Goal: Task Accomplishment & Management: Use online tool/utility

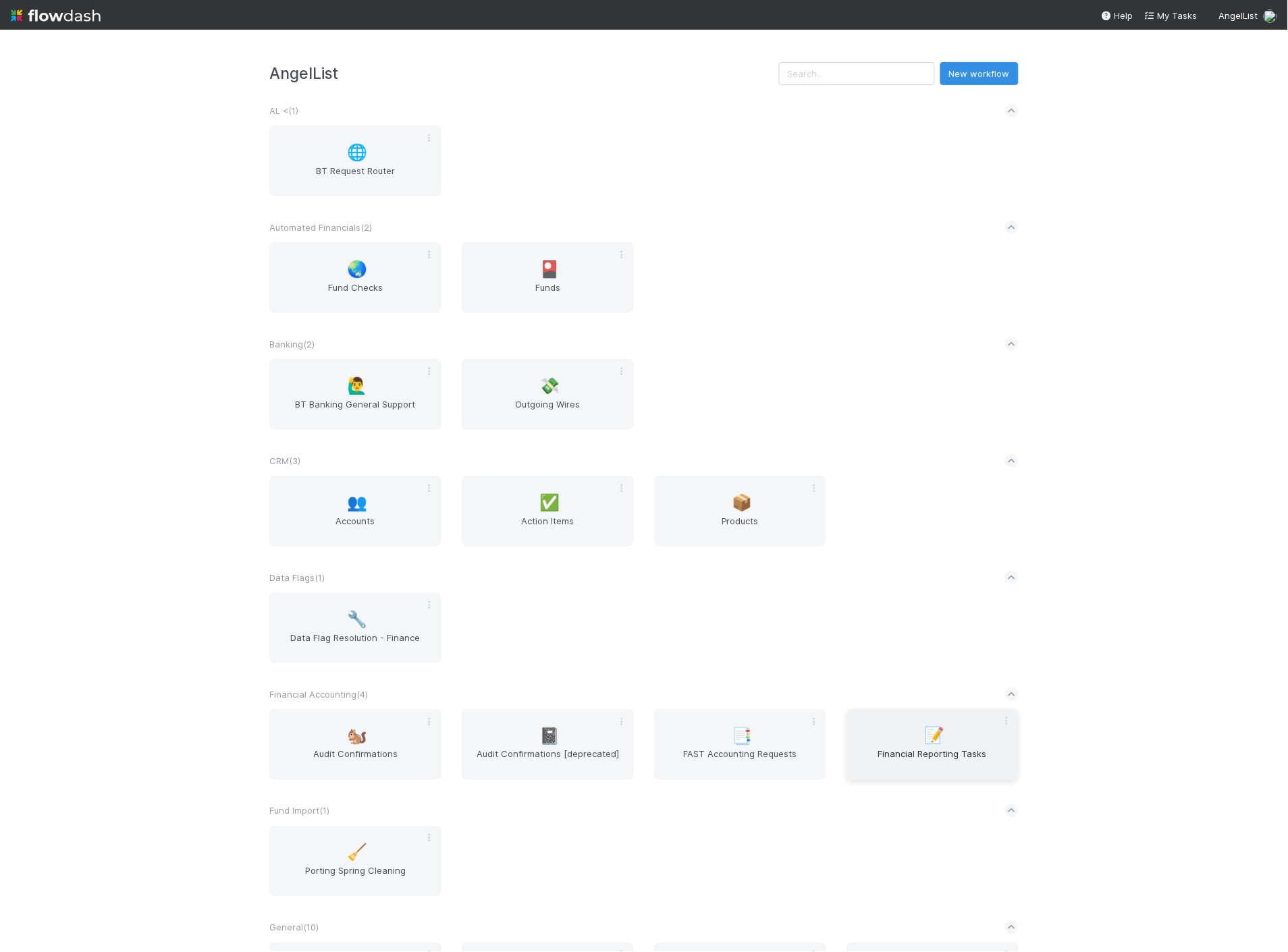
click at [954, 762] on span "Financial Reporting Tasks" at bounding box center [932, 761] width 161 height 27
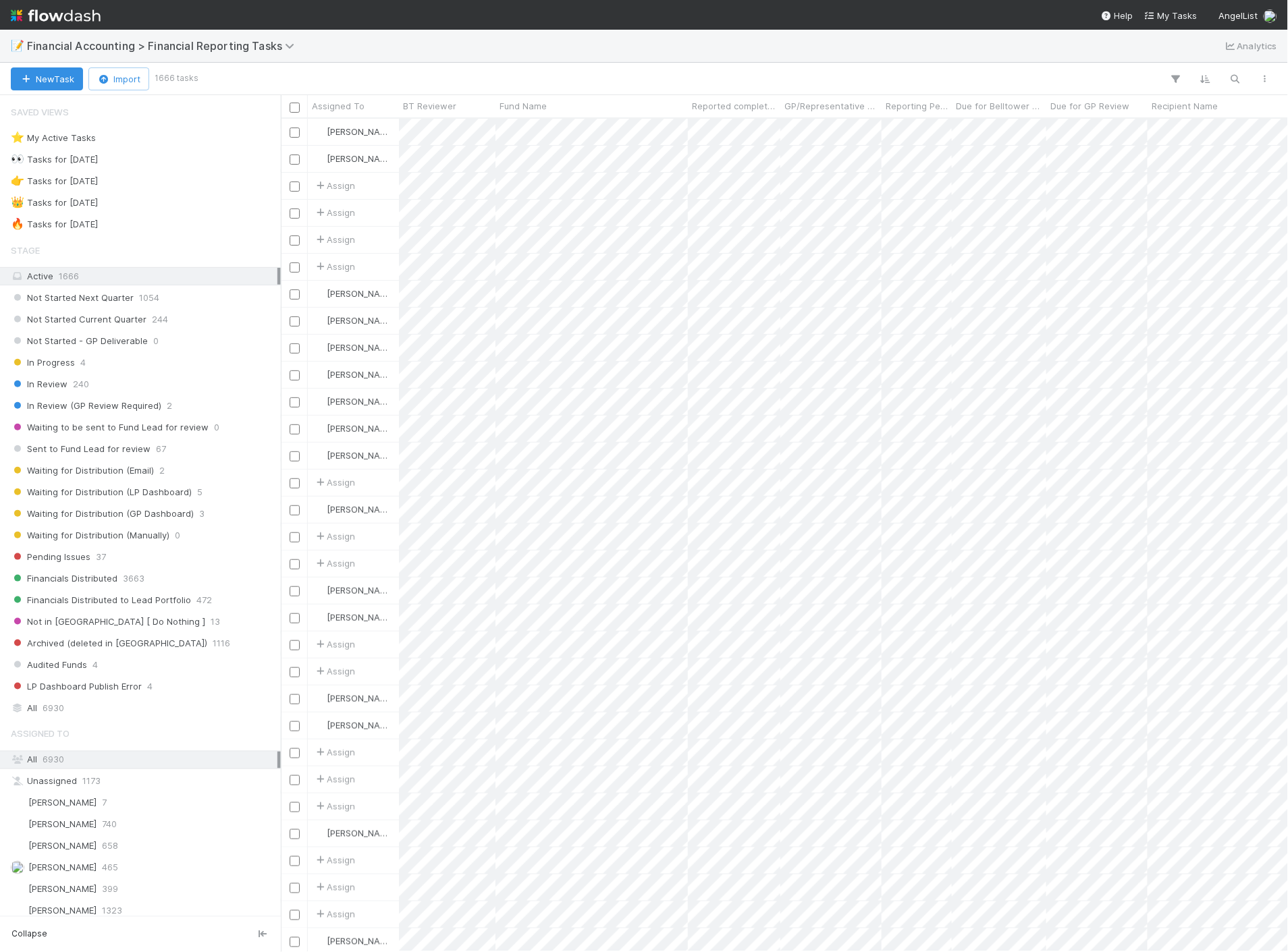
scroll to position [821, 995]
click at [144, 320] on div "Not Started Current Quarter 244" at bounding box center [144, 320] width 266 height 17
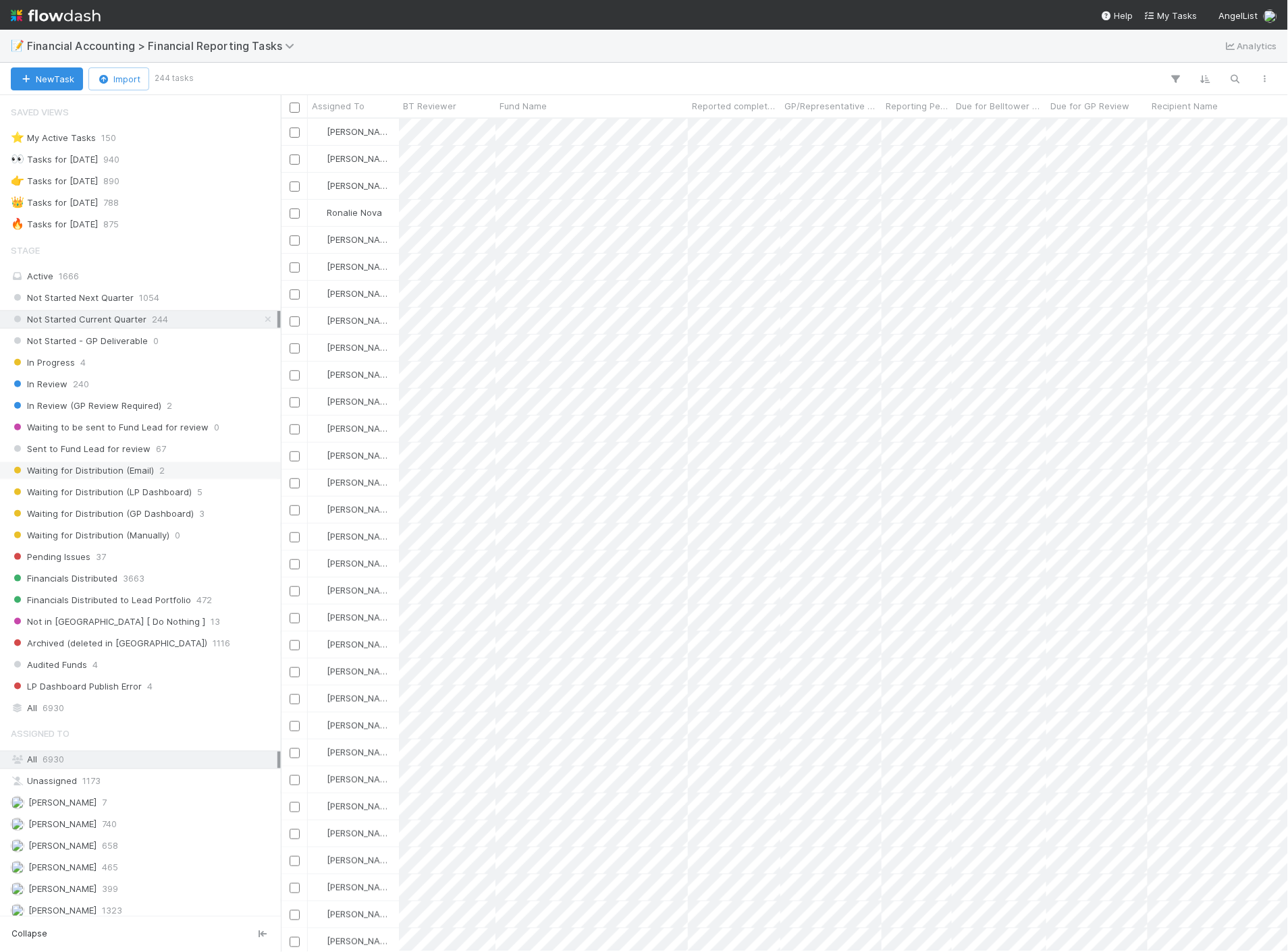
scroll to position [821, 995]
click at [111, 564] on div "Pending Issues 37" at bounding box center [144, 557] width 266 height 17
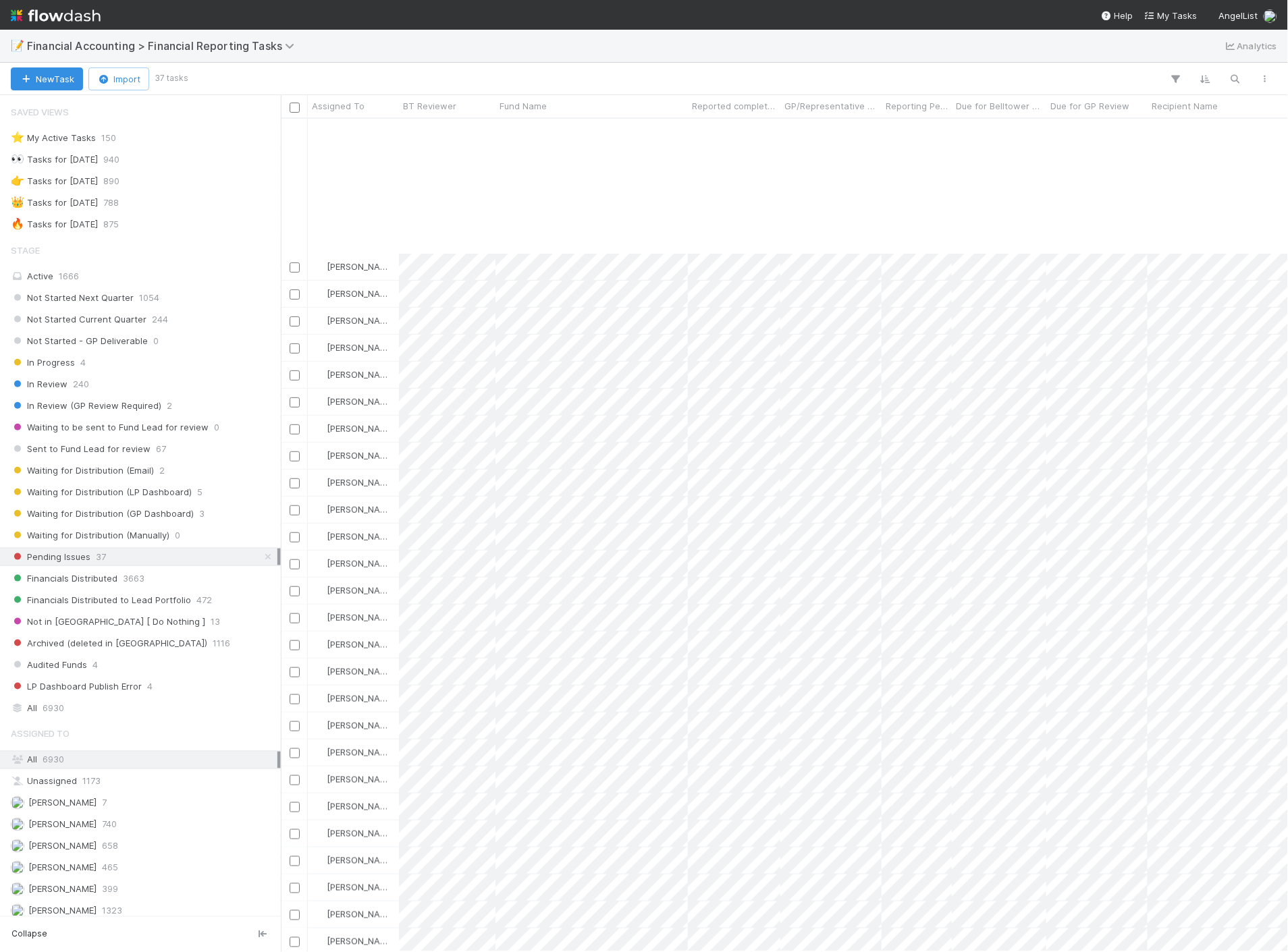
scroll to position [177, 0]
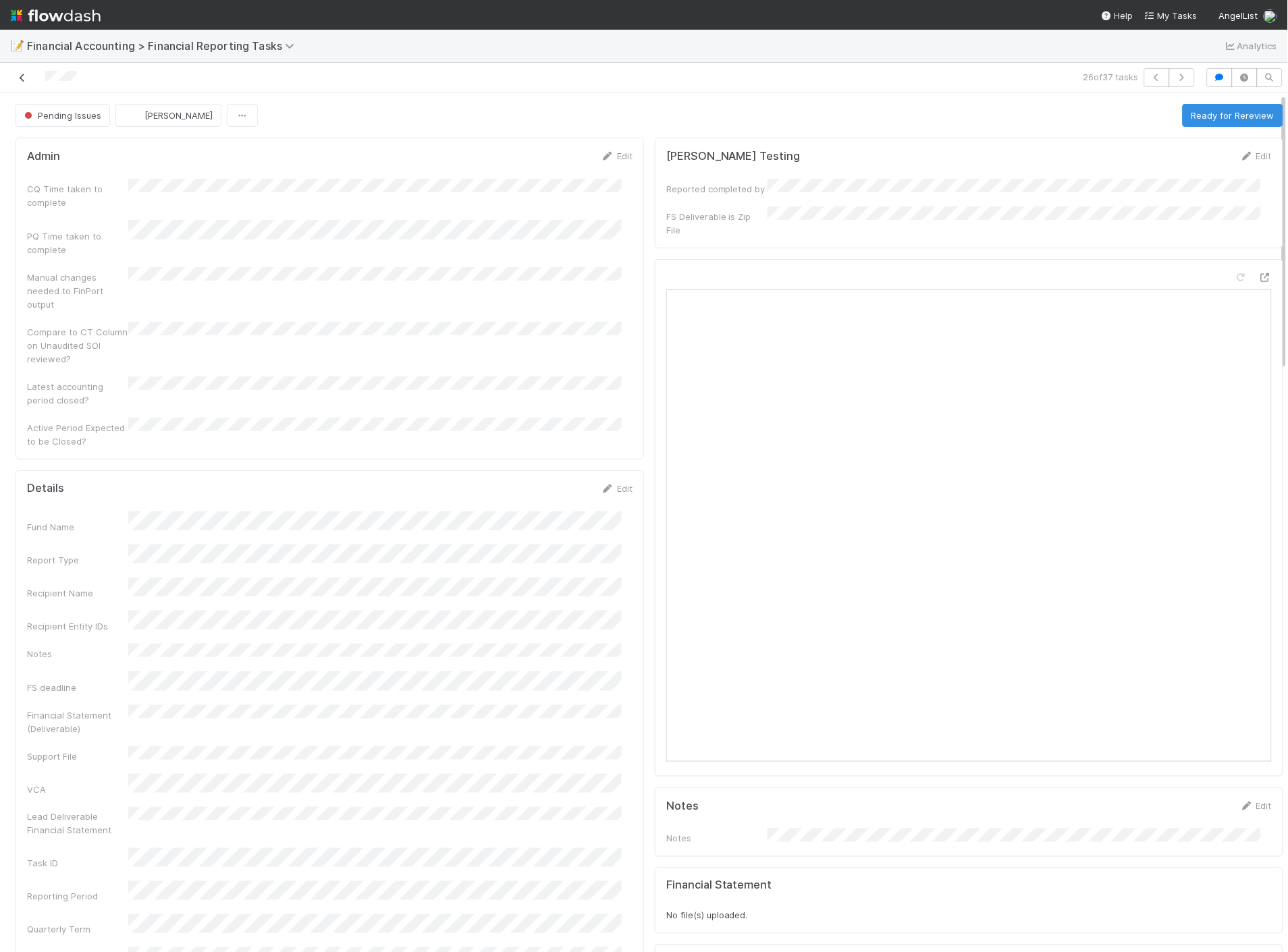
click at [21, 79] on icon at bounding box center [22, 78] width 14 height 8
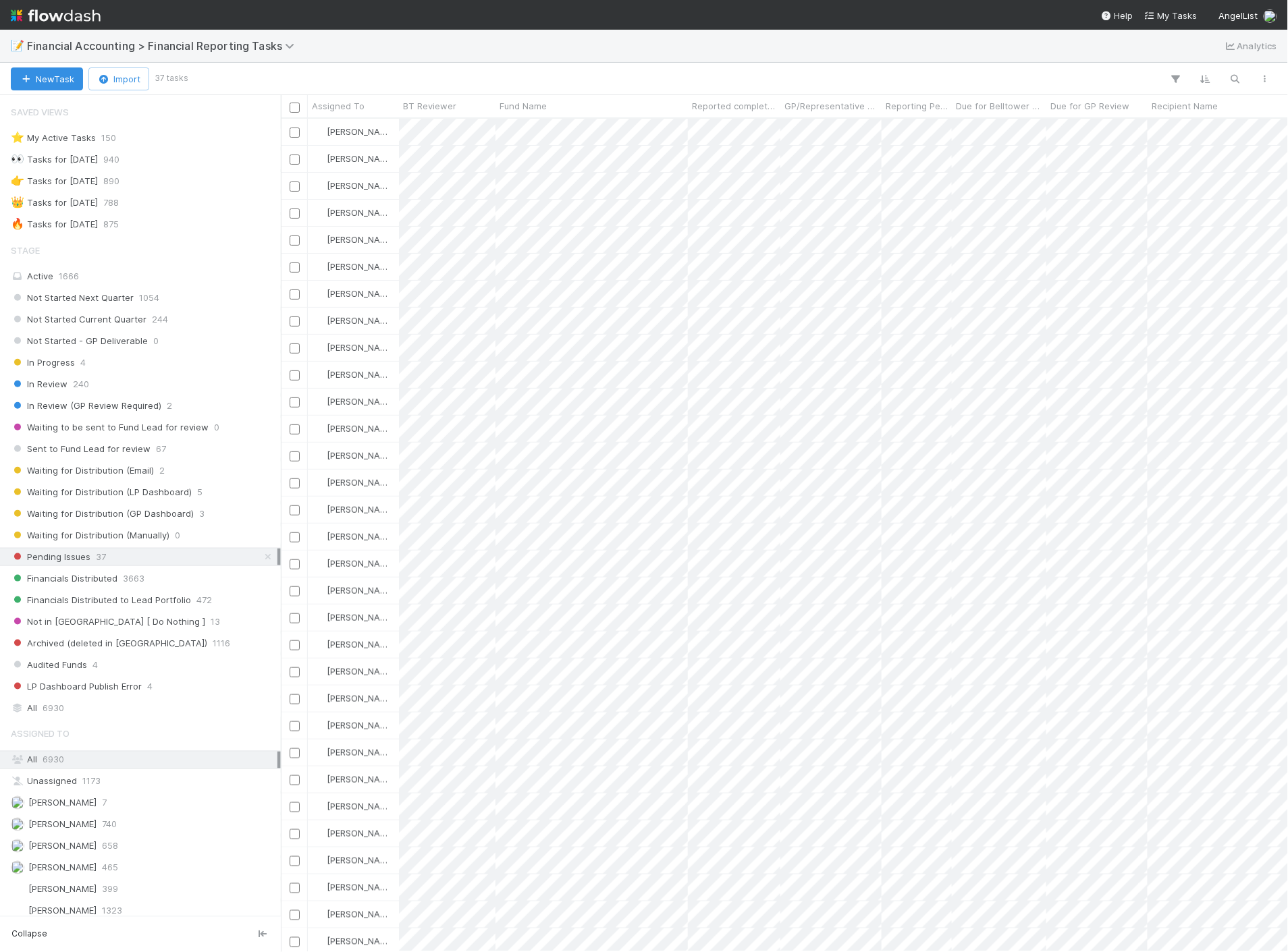
scroll to position [821, 995]
click at [1235, 75] on icon "button" at bounding box center [1235, 79] width 14 height 12
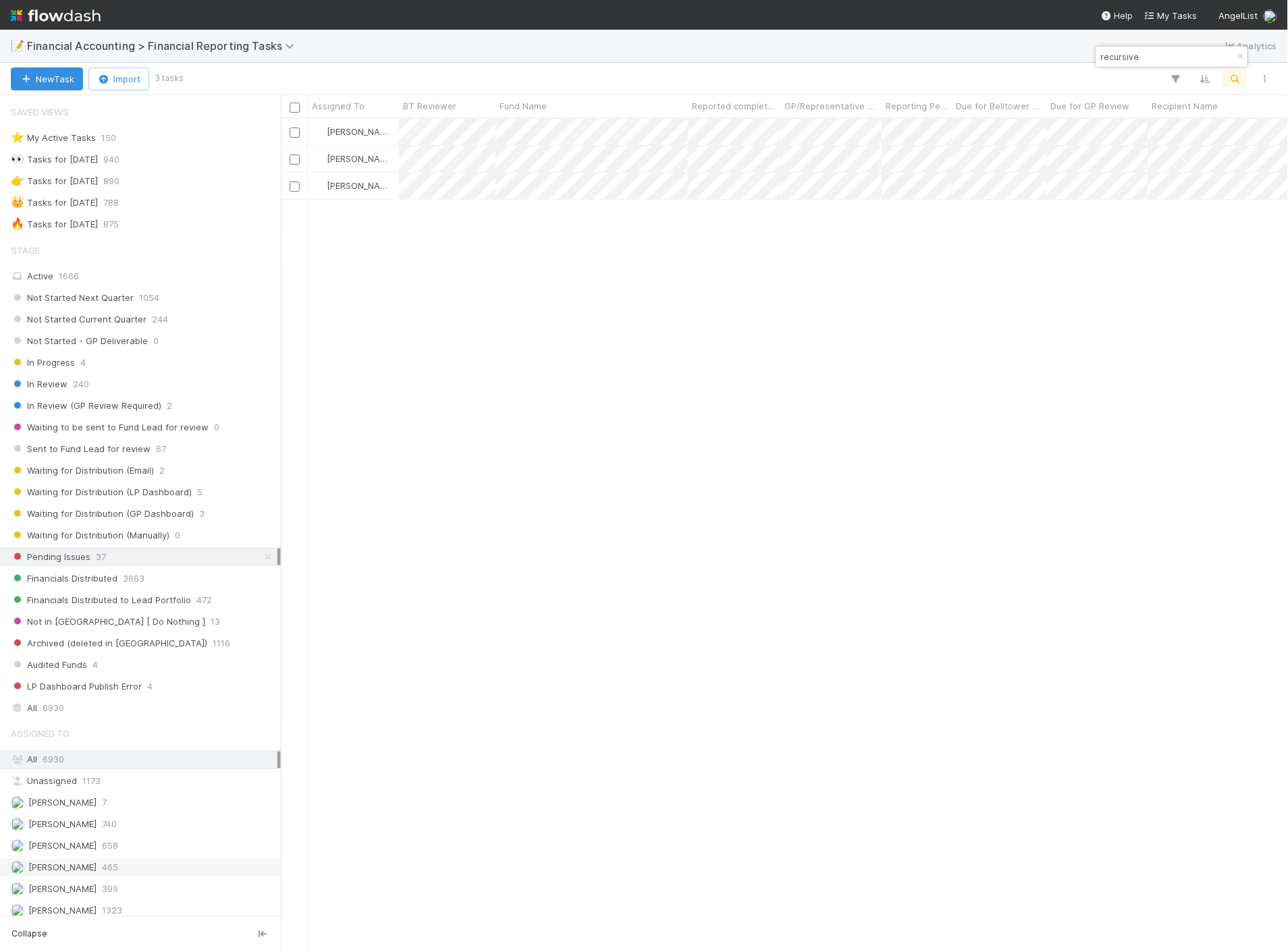
type input "recursive"
click at [111, 877] on div "[PERSON_NAME] 465" at bounding box center [144, 868] width 266 height 17
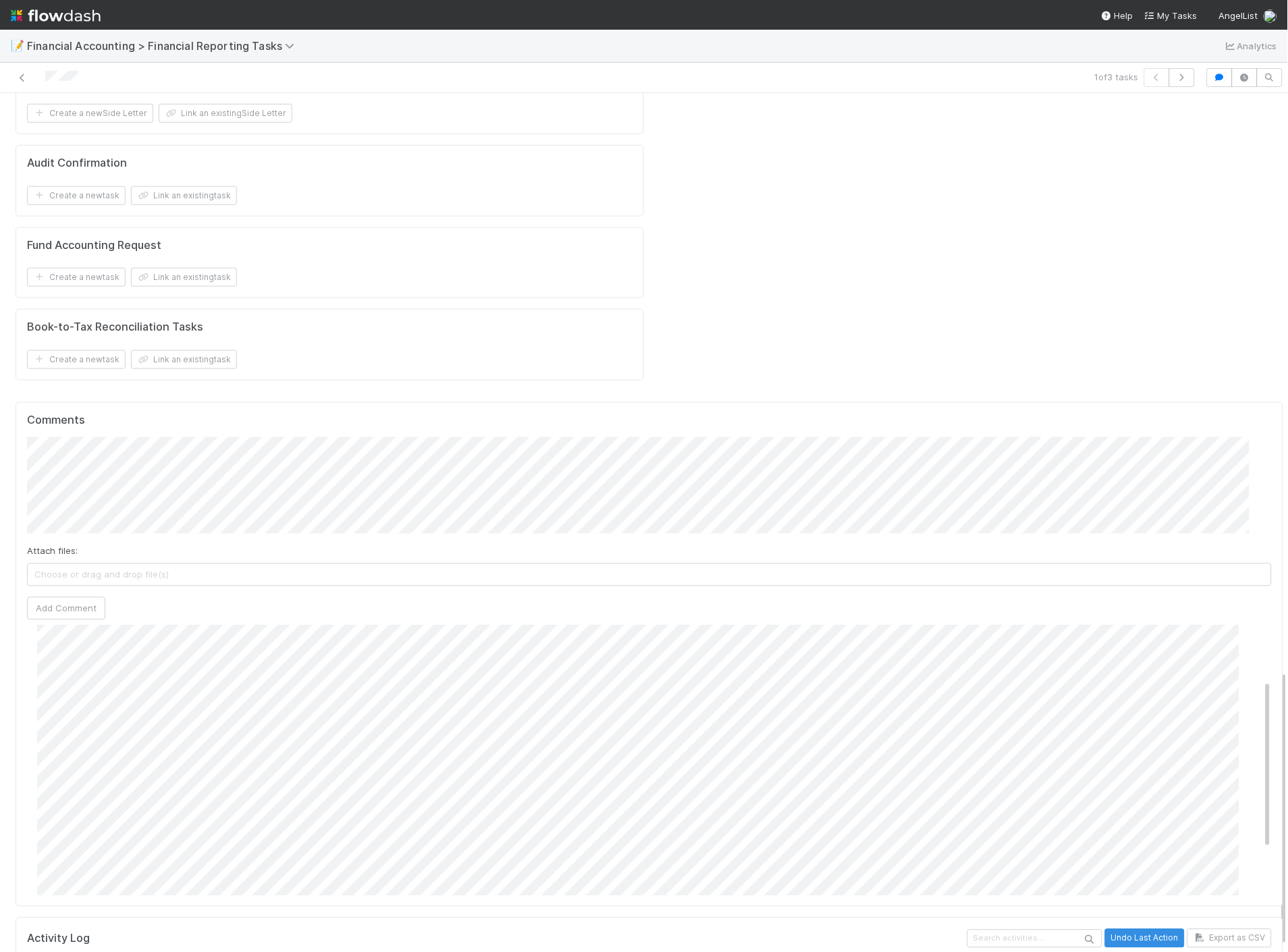
scroll to position [159, 0]
click at [48, 15] on img at bounding box center [56, 15] width 90 height 23
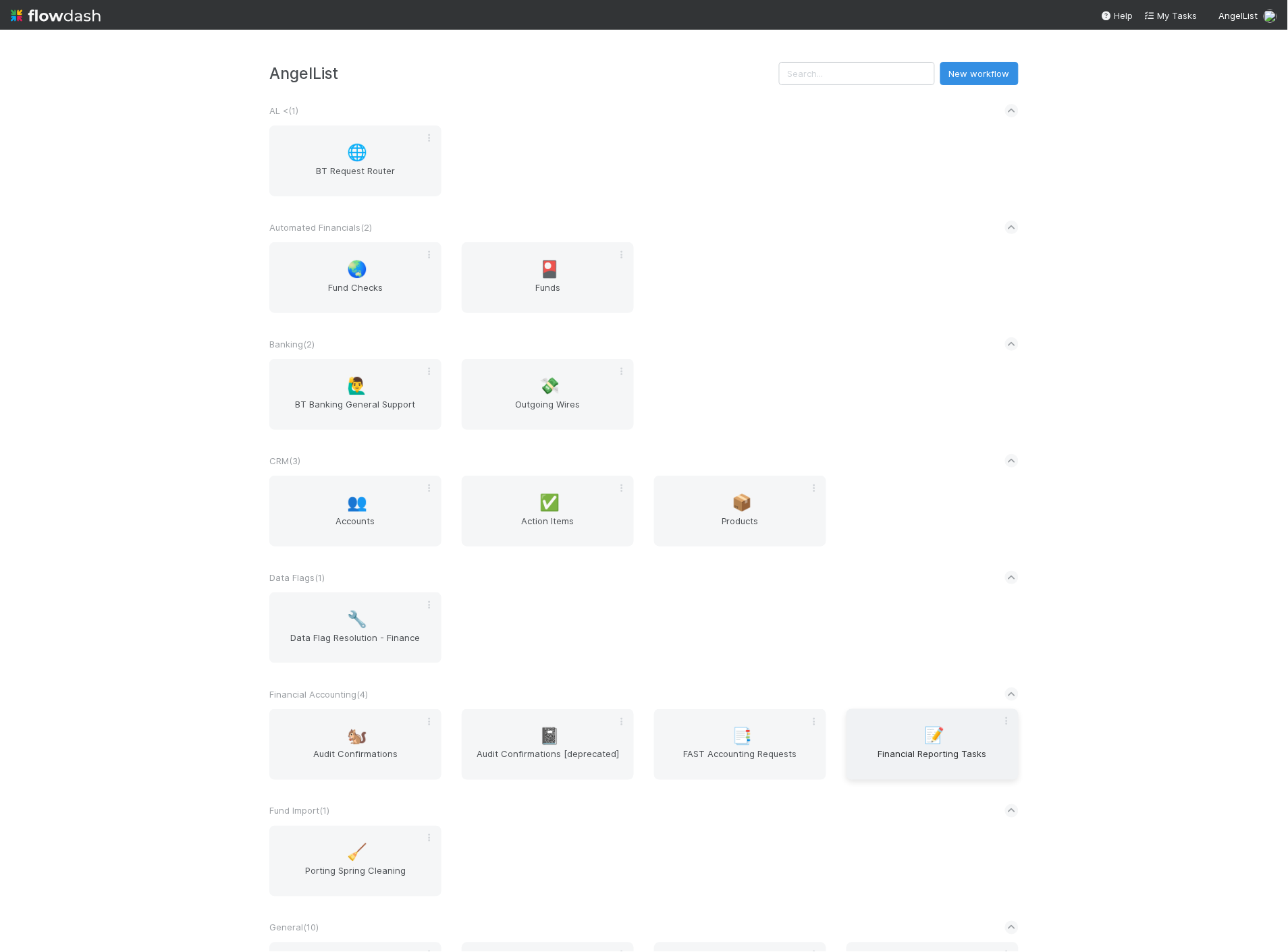
click at [917, 763] on span "Financial Reporting Tasks" at bounding box center [932, 761] width 161 height 27
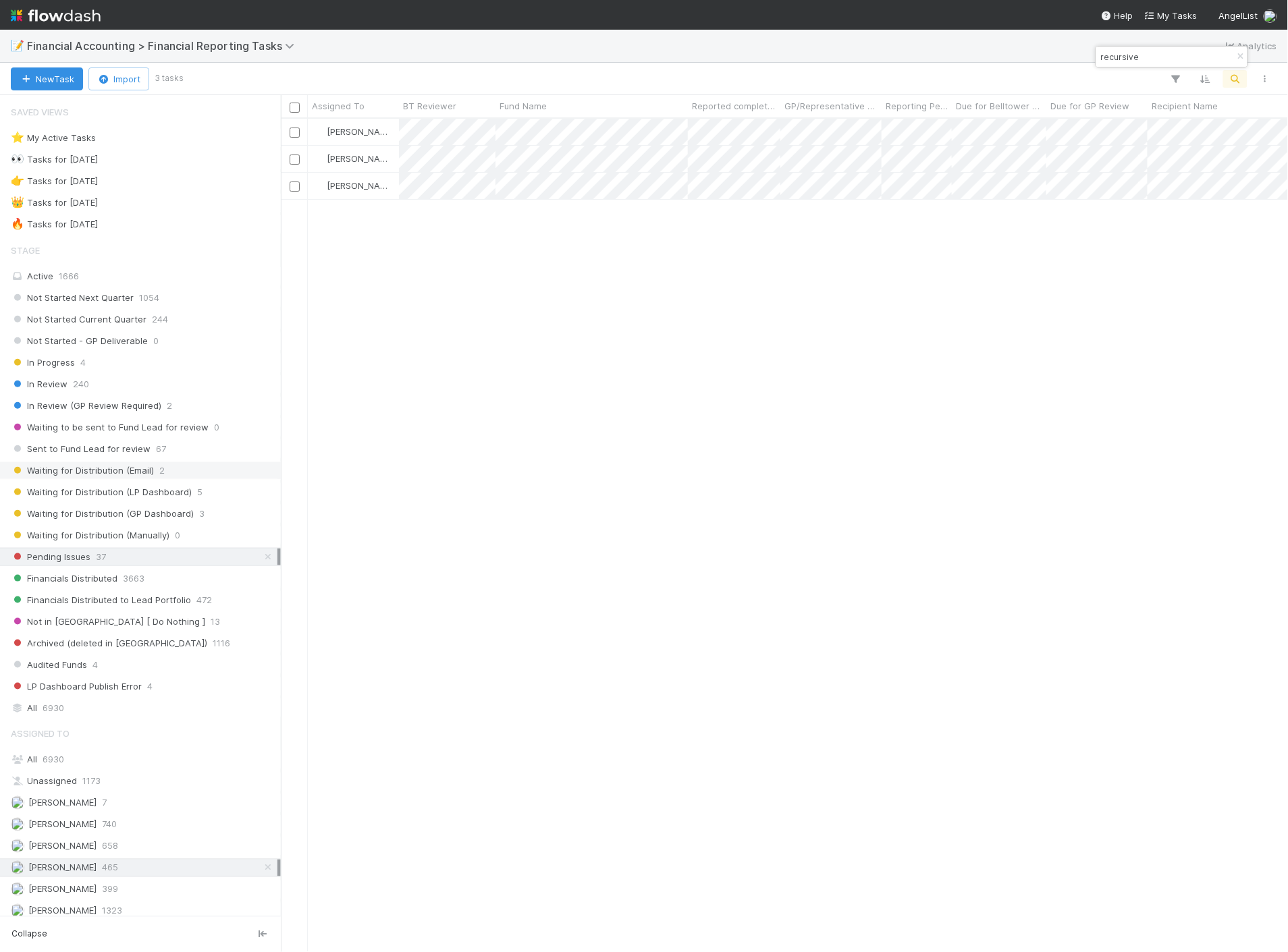
scroll to position [821, 995]
click at [167, 468] on div "Waiting for Distribution (Email) 2" at bounding box center [144, 470] width 266 height 17
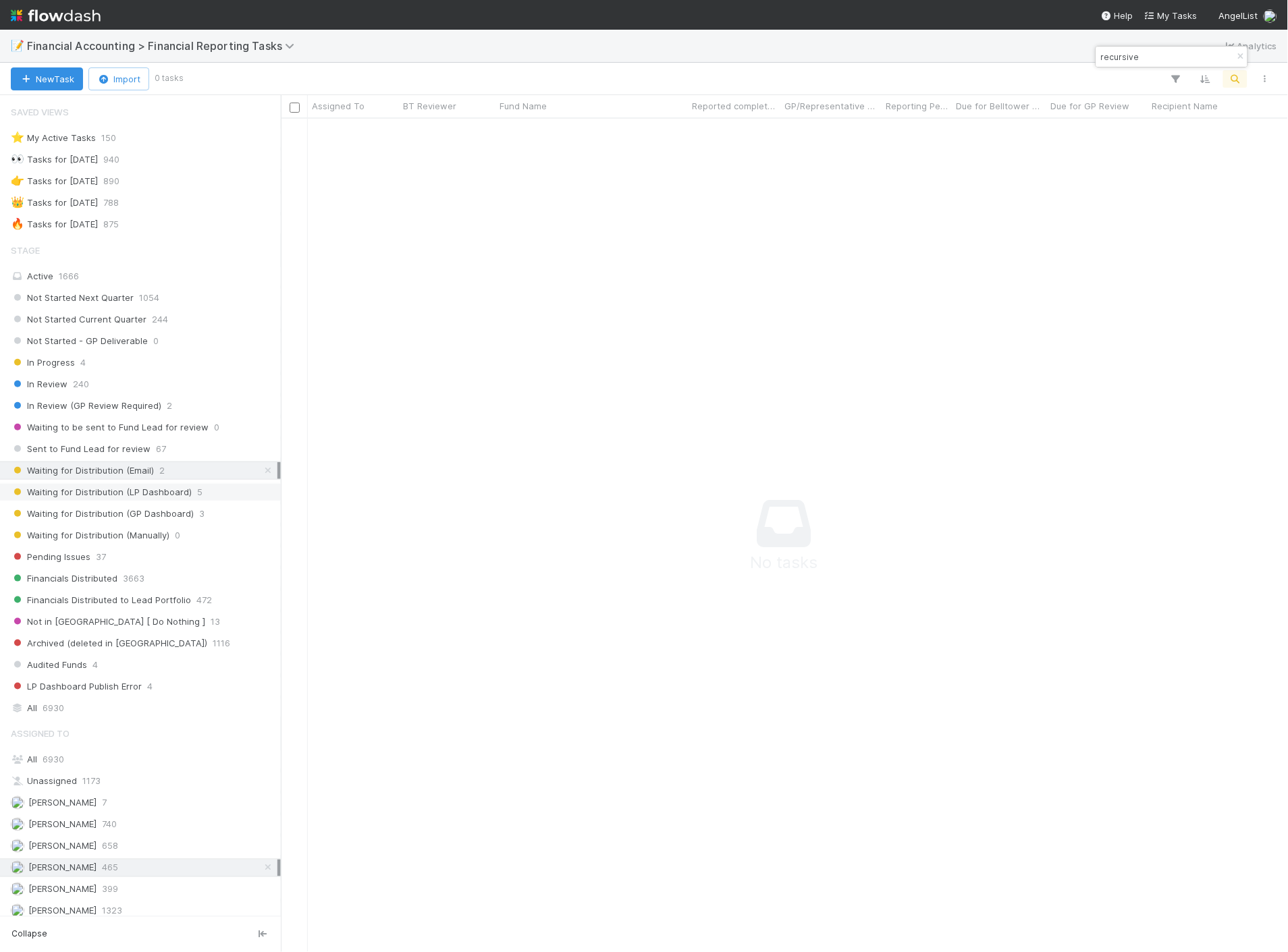
scroll to position [811, 984]
click at [1235, 58] on icon "button" at bounding box center [1241, 57] width 14 height 8
click at [102, 498] on span "Waiting for Distribution (LP Dashboard)" at bounding box center [101, 493] width 181 height 17
click at [64, 754] on div "All 6930" at bounding box center [140, 760] width 281 height 18
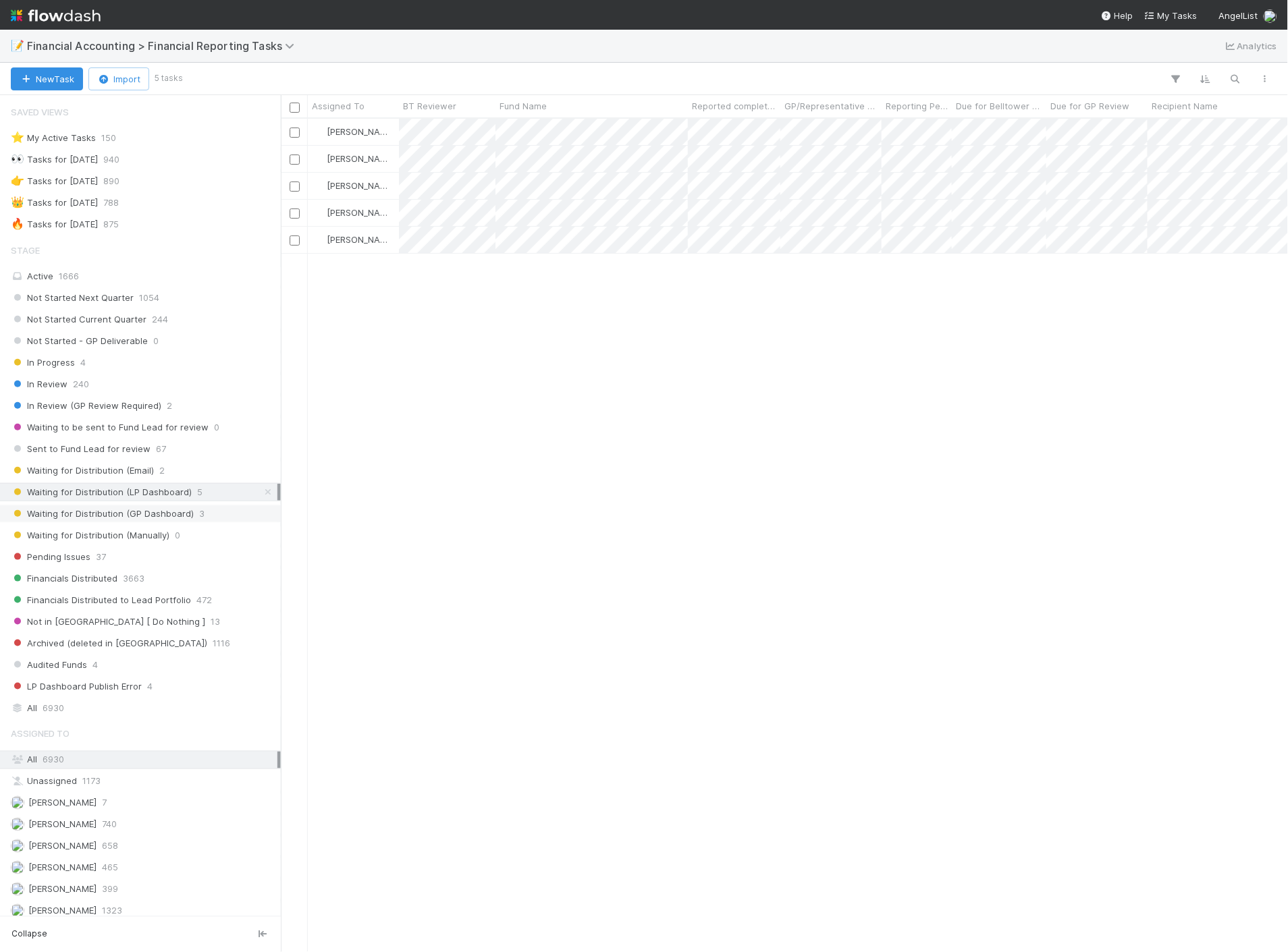
scroll to position [821, 995]
click at [158, 514] on span "Waiting for Distribution (GP Dashboard)" at bounding box center [103, 514] width 183 height 17
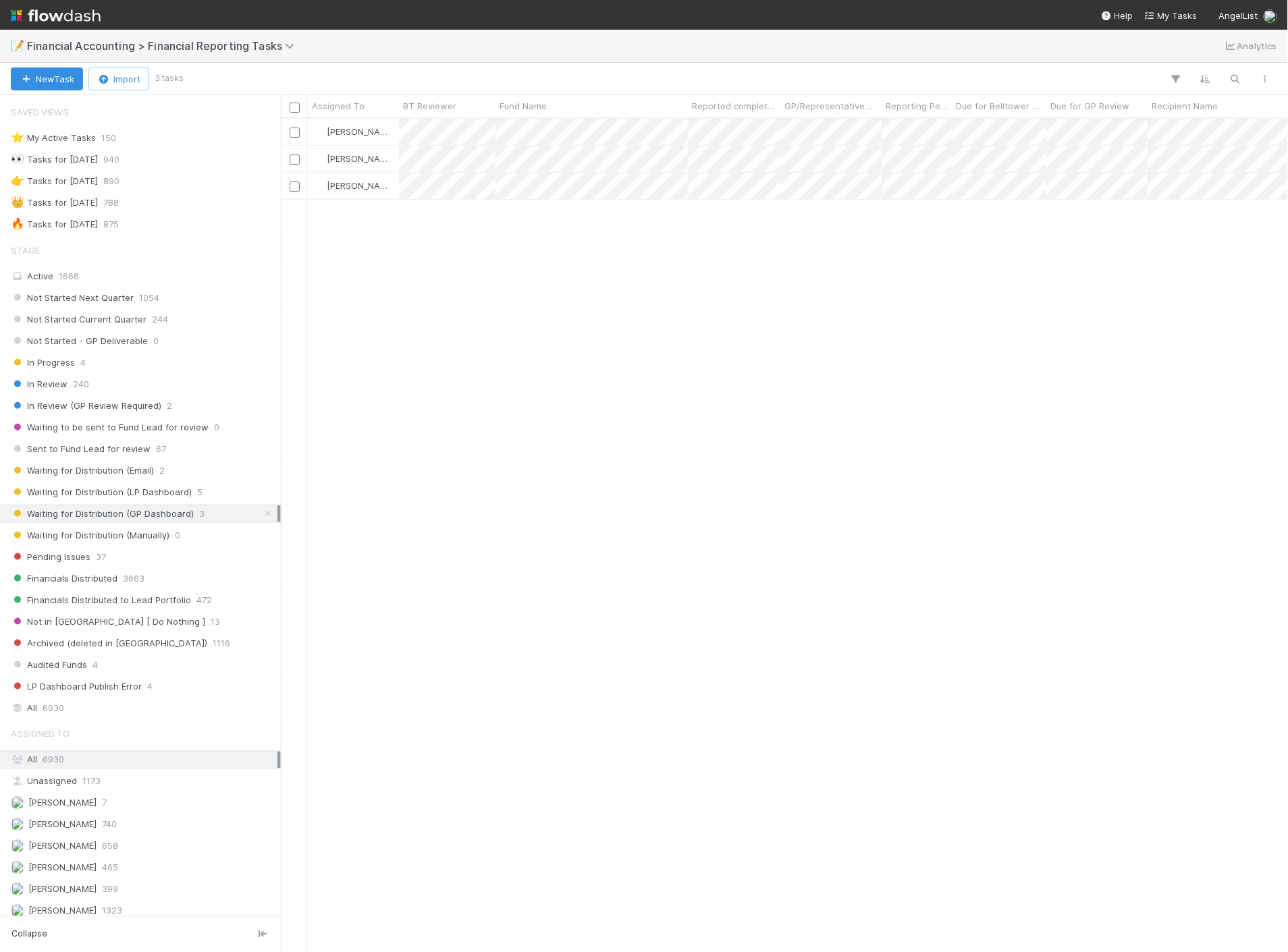
scroll to position [821, 995]
click at [150, 472] on span "Waiting for Distribution (Email)" at bounding box center [82, 470] width 143 height 17
click at [109, 385] on div "In Review 240" at bounding box center [144, 384] width 266 height 17
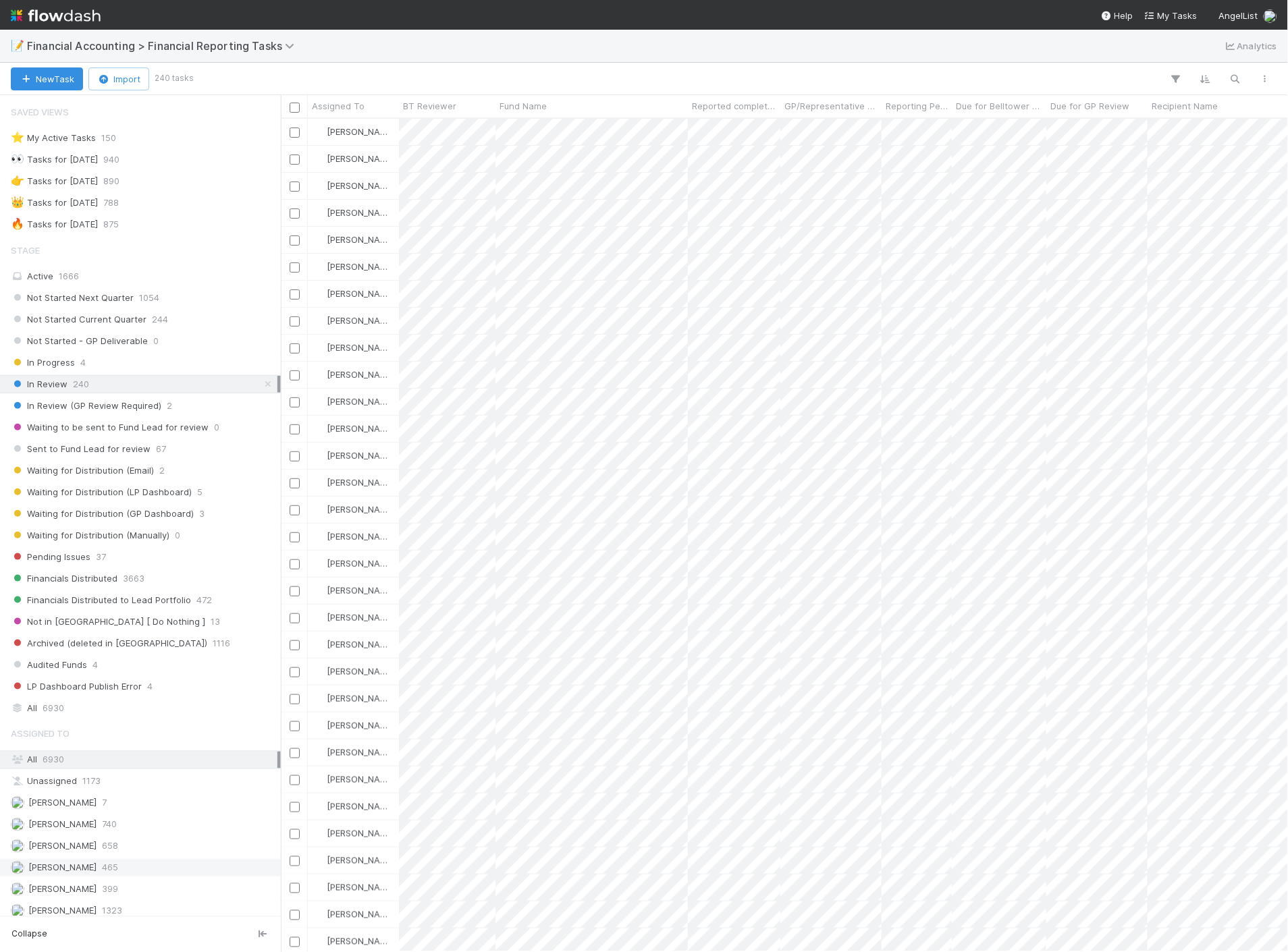
click at [102, 871] on div "[PERSON_NAME] 465" at bounding box center [144, 868] width 266 height 17
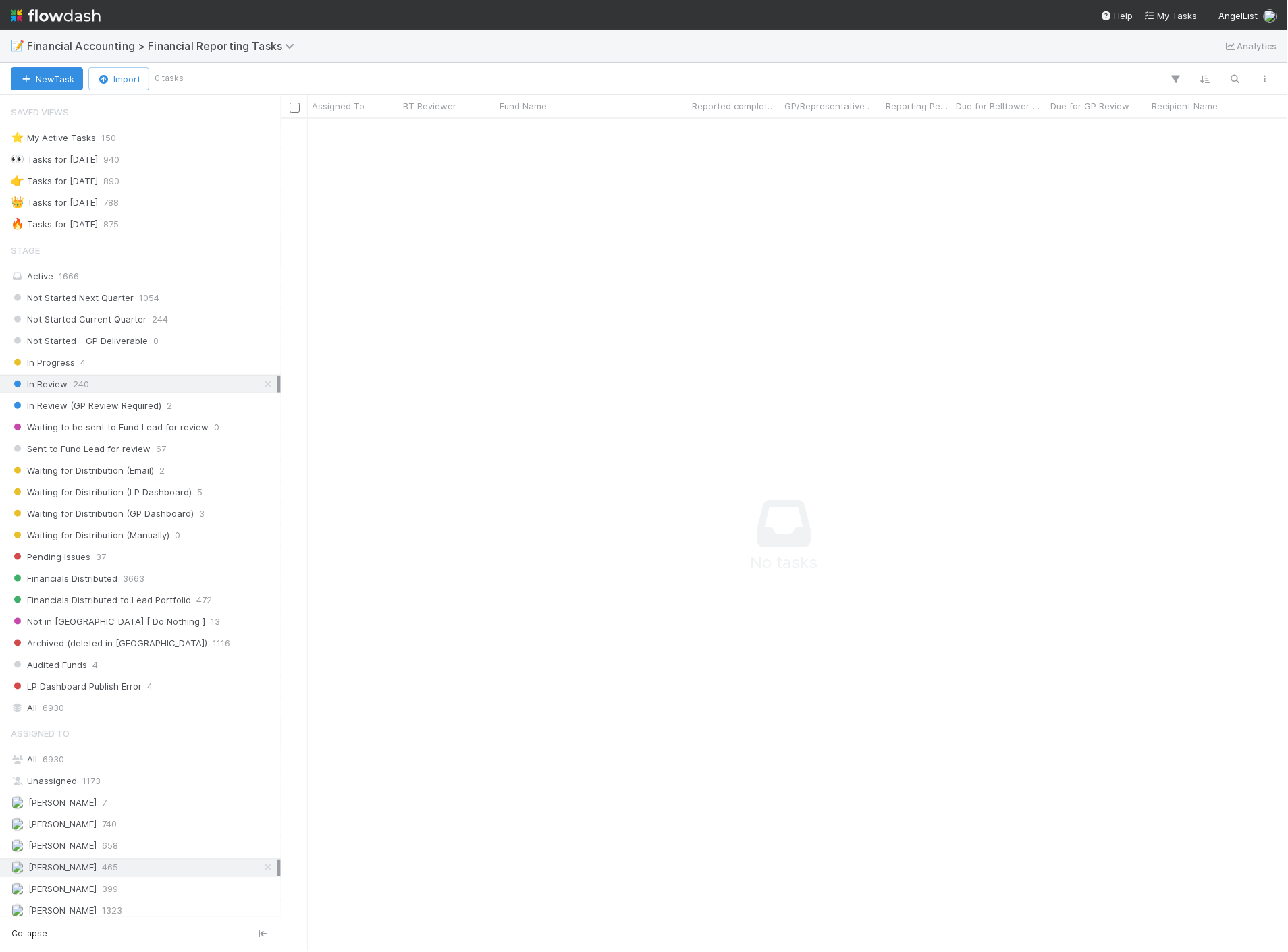
scroll to position [811, 984]
